Goal: Information Seeking & Learning: Learn about a topic

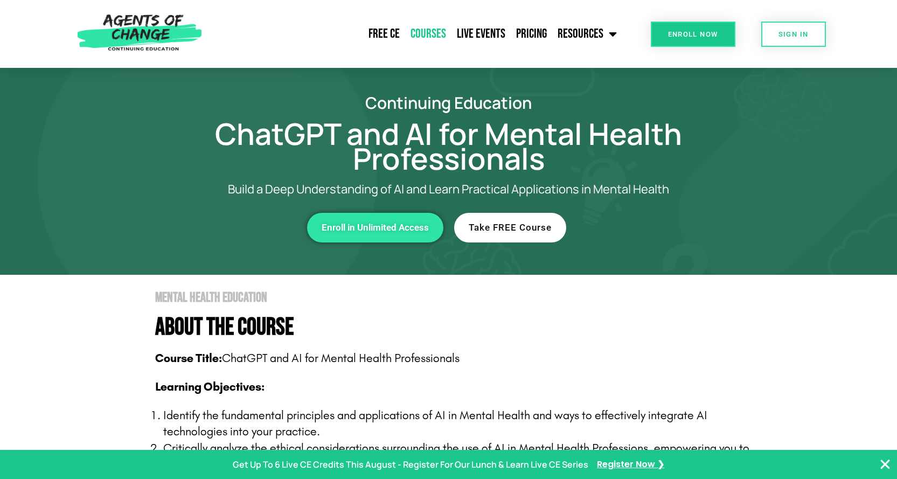
click at [427, 31] on link "Courses" at bounding box center [428, 33] width 46 height 27
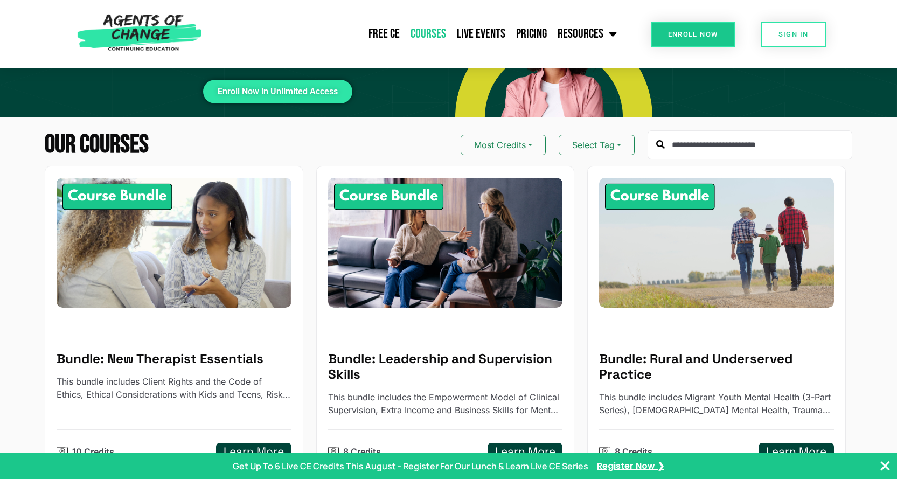
scroll to position [108, 0]
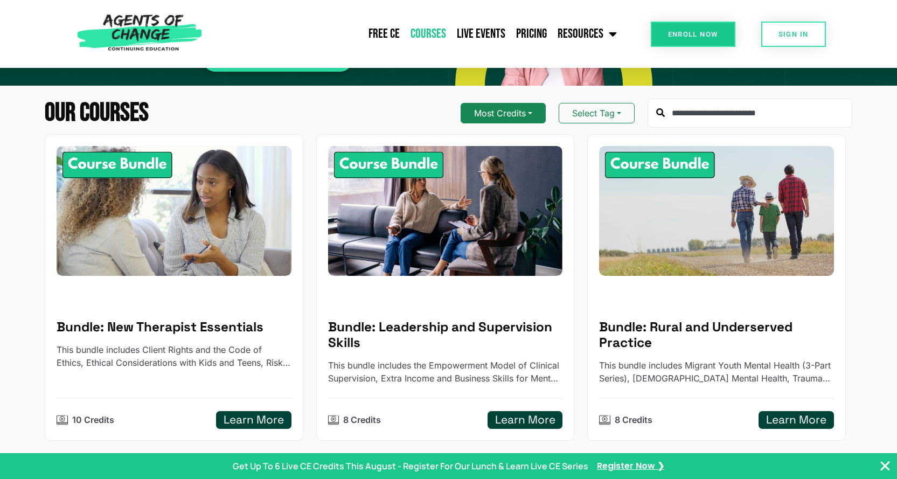
click at [540, 116] on button "Most Credits" at bounding box center [502, 113] width 85 height 20
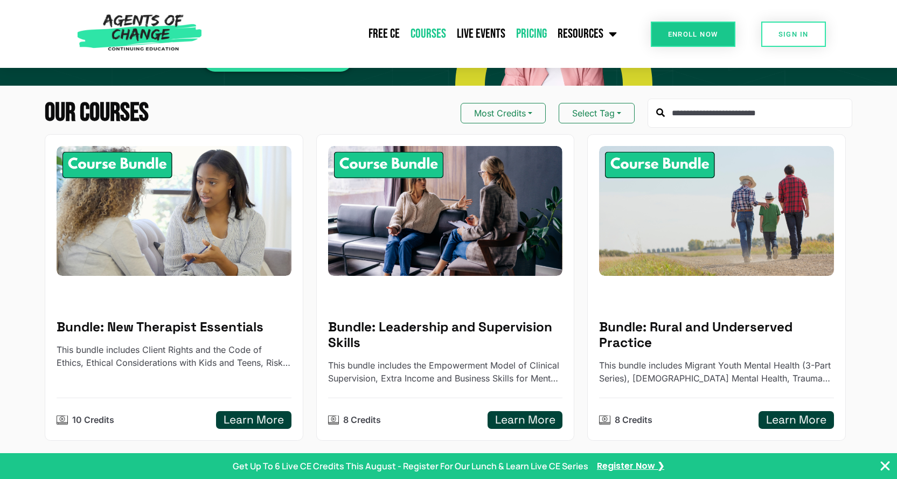
click at [523, 37] on link "Pricing" at bounding box center [531, 33] width 41 height 27
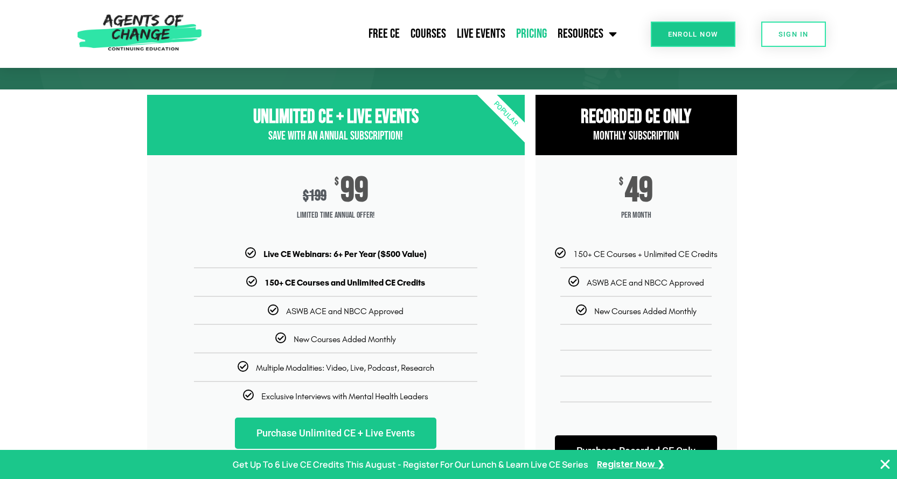
scroll to position [54, 0]
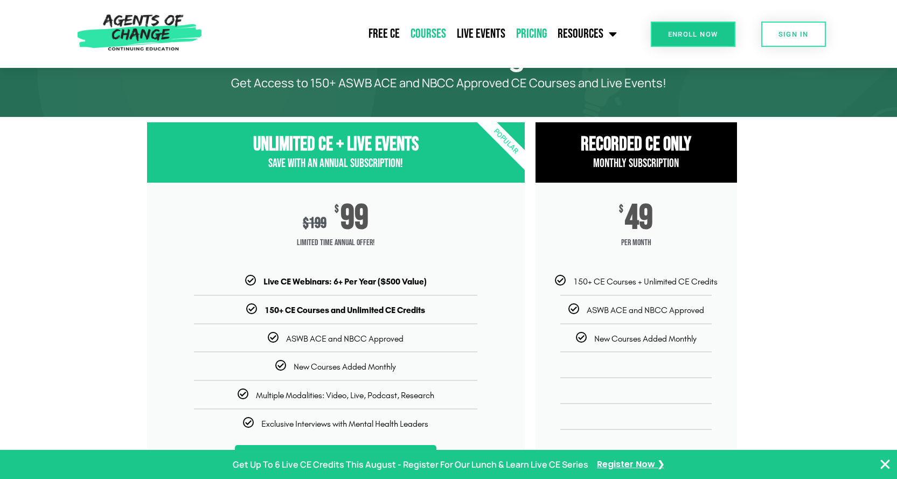
click at [422, 38] on link "Courses" at bounding box center [428, 33] width 46 height 27
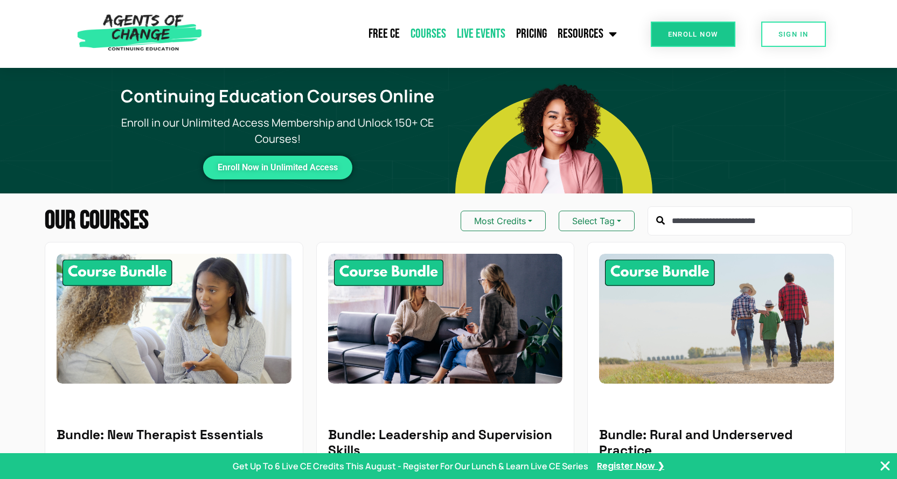
click at [484, 33] on link "Live Events" at bounding box center [480, 33] width 59 height 27
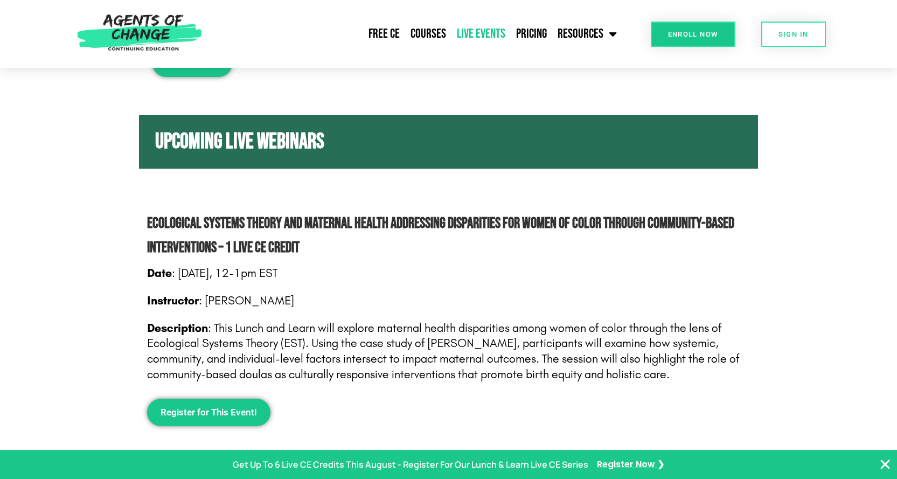
scroll to position [215, 0]
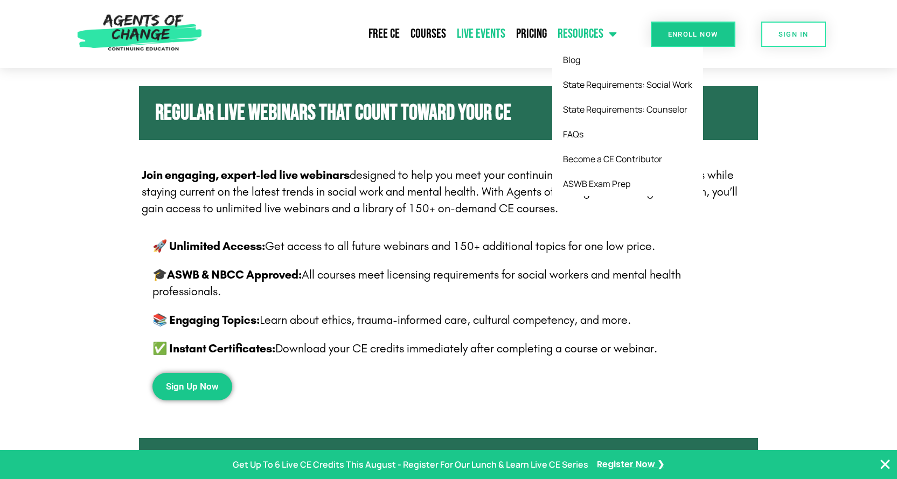
click at [603, 41] on span "Menu" at bounding box center [609, 34] width 13 height 24
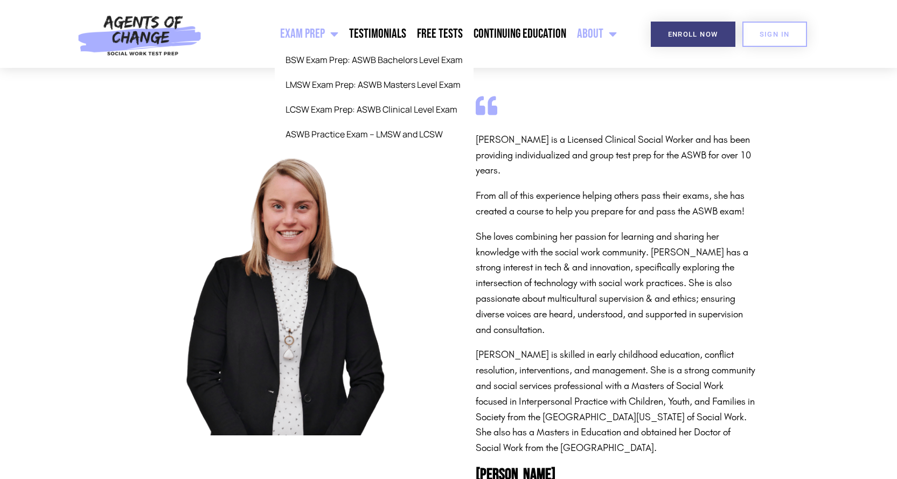
click at [296, 34] on link "Exam Prep" at bounding box center [309, 33] width 69 height 27
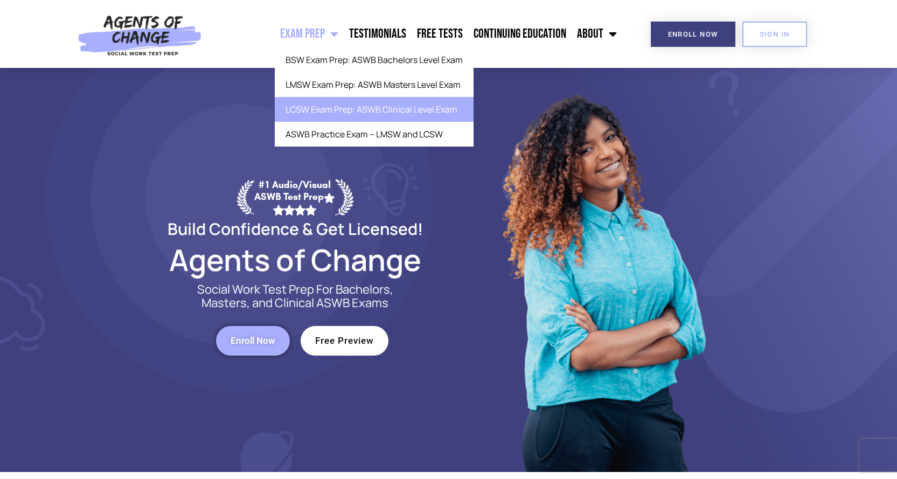
click at [340, 115] on link "LCSW Exam Prep: ASWB Clinical Level Exam" at bounding box center [374, 109] width 199 height 25
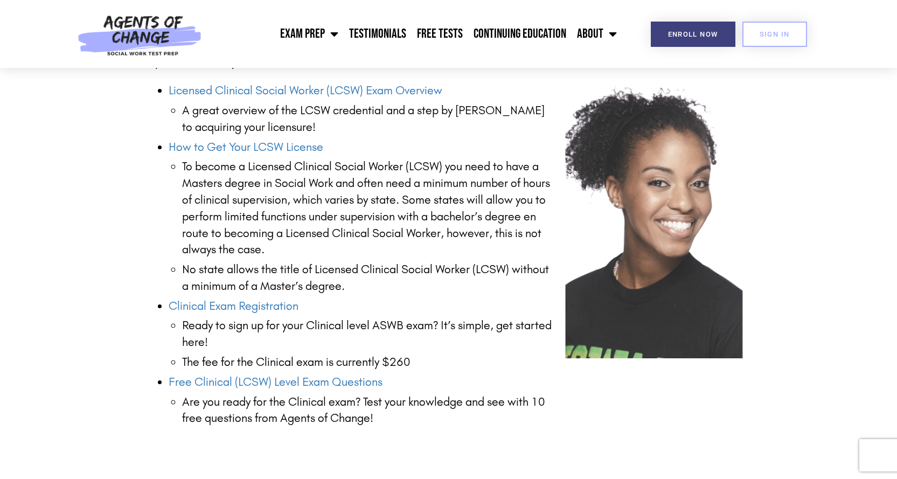
scroll to position [1400, 0]
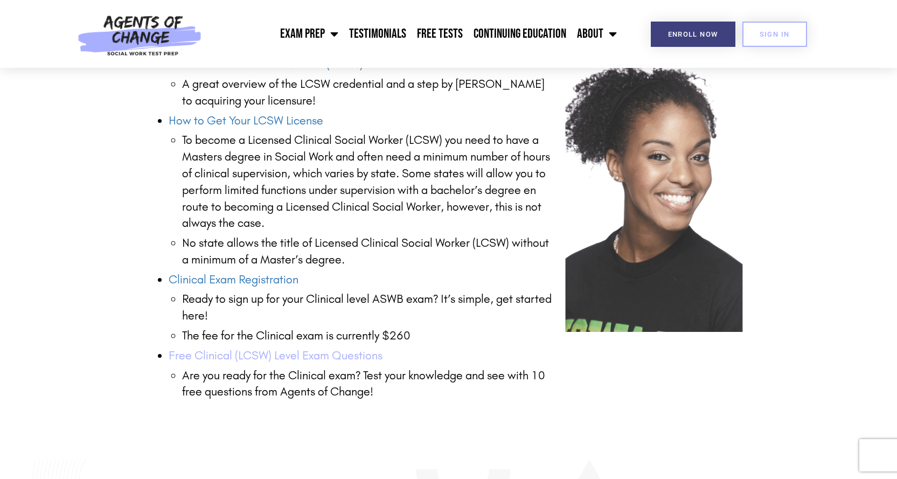
click at [305, 355] on link "Free Clinical (LCSW) Level Exam Questions" at bounding box center [276, 355] width 214 height 14
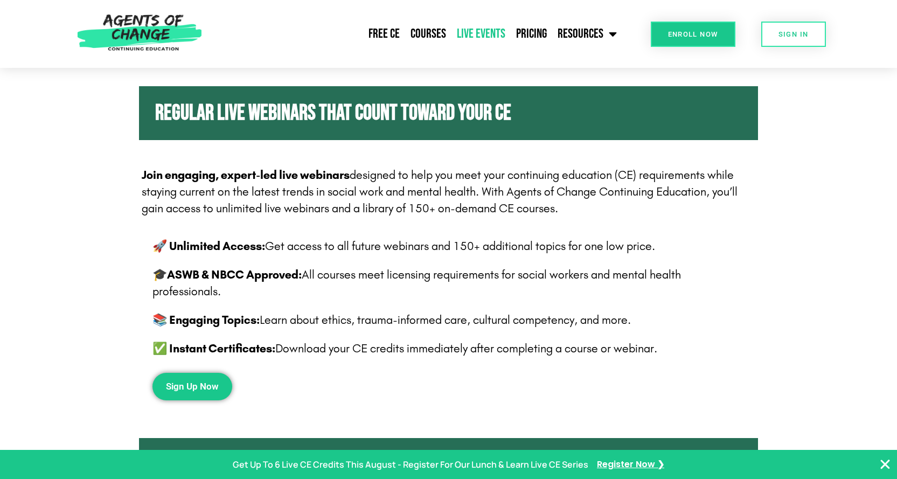
click at [171, 24] on img at bounding box center [140, 34] width 136 height 68
